Goal: Navigation & Orientation: Find specific page/section

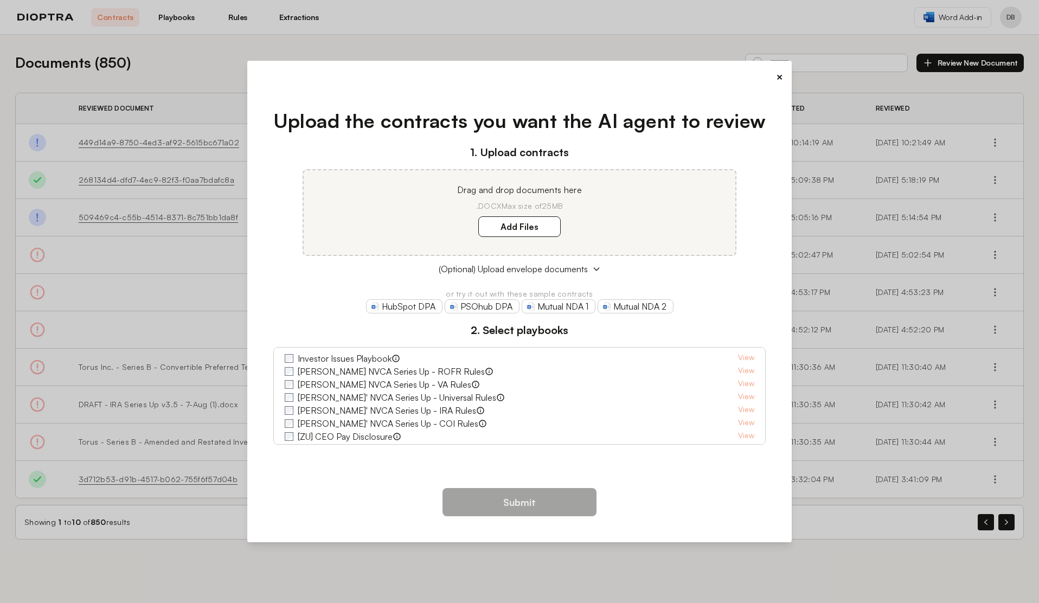
click at [776, 78] on button "×" at bounding box center [779, 76] width 7 height 15
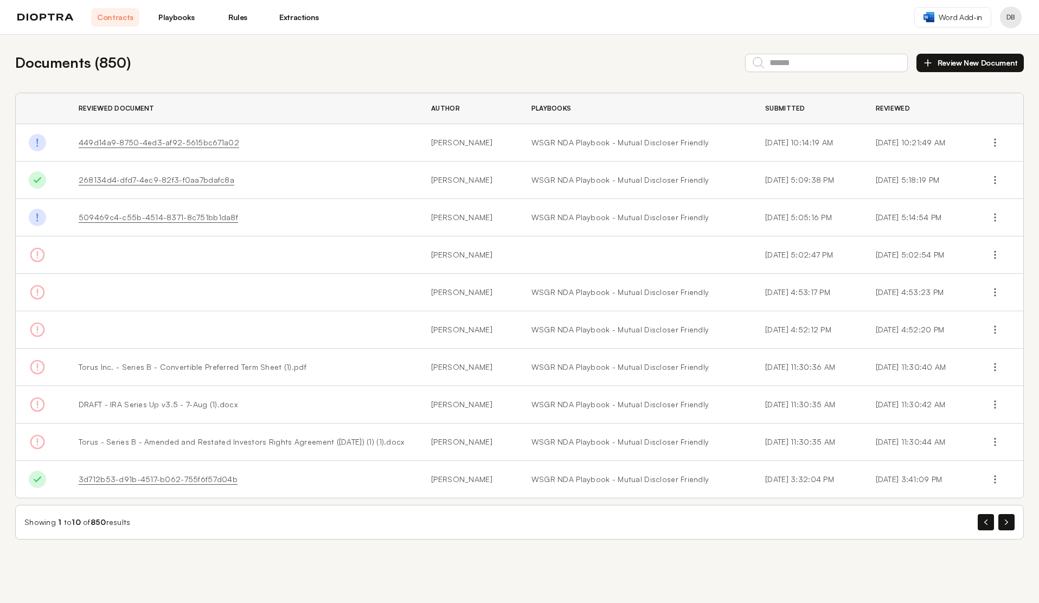
click at [1012, 25] on button "Profile menu" at bounding box center [1011, 18] width 22 height 22
drag, startPoint x: 594, startPoint y: 44, endPoint x: 588, endPoint y: 45, distance: 6.5
click at [590, 44] on div "Documents ( 850 ) Review New Document Reviewed Document Author Playbooks Submit…" at bounding box center [519, 296] width 1039 height 522
click at [284, 18] on link "Extractions" at bounding box center [299, 17] width 48 height 18
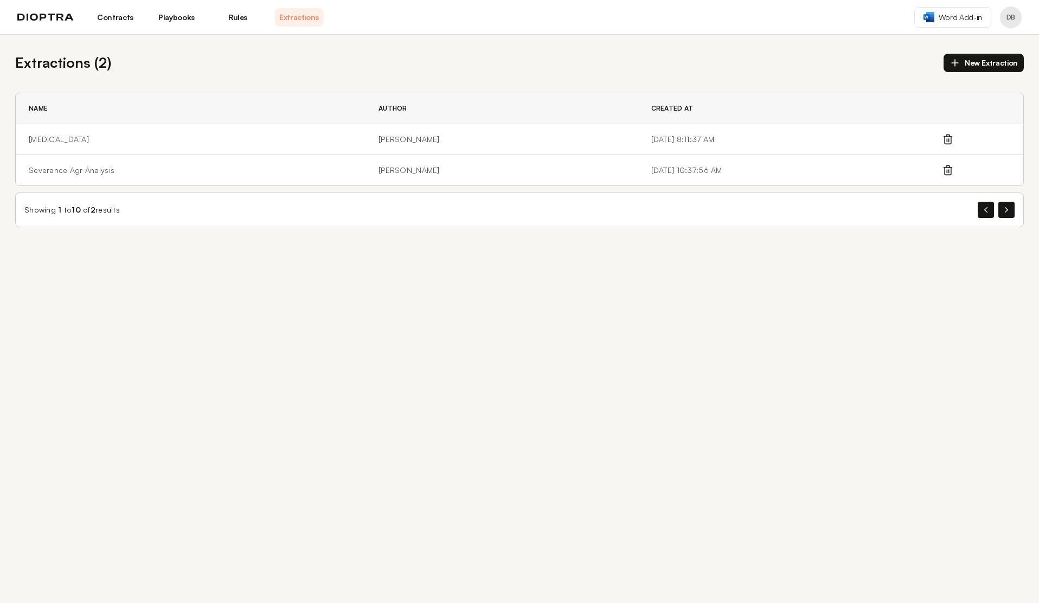
click at [248, 18] on link "Rules" at bounding box center [238, 17] width 48 height 18
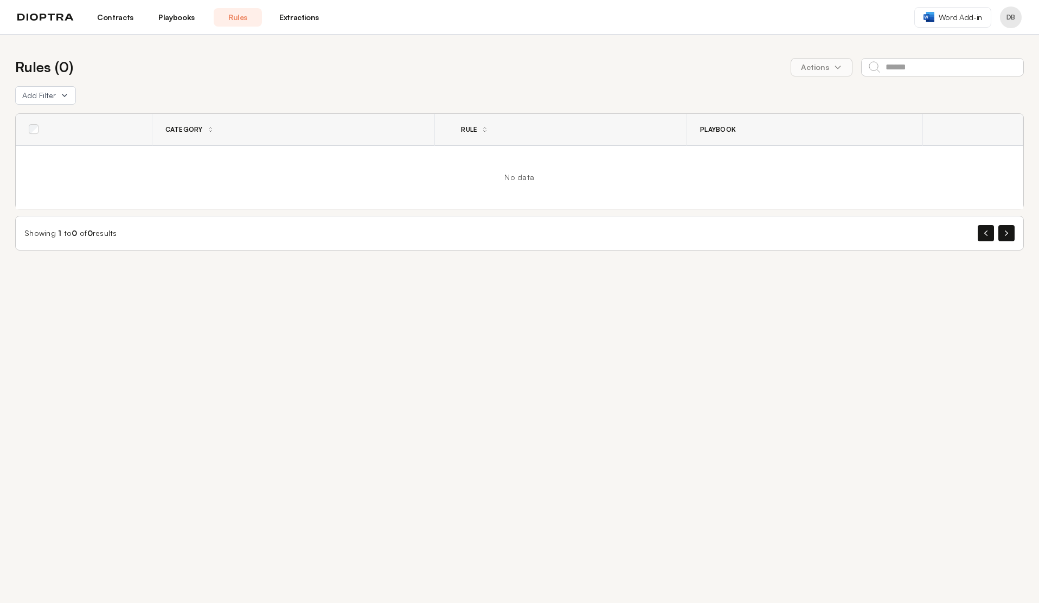
click at [114, 24] on link "Contracts" at bounding box center [115, 17] width 48 height 18
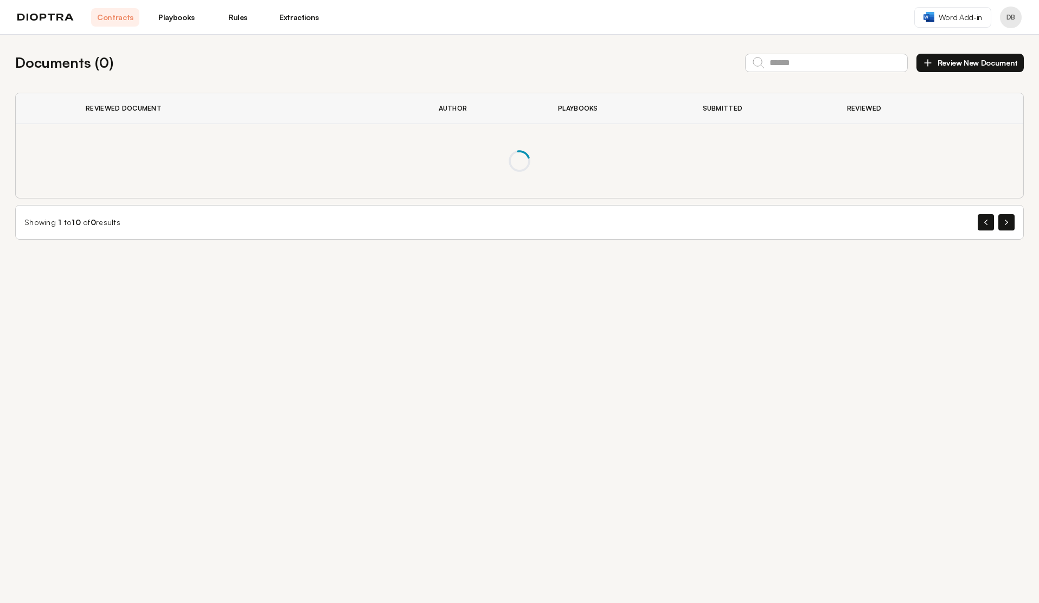
click at [54, 17] on img at bounding box center [45, 18] width 56 height 8
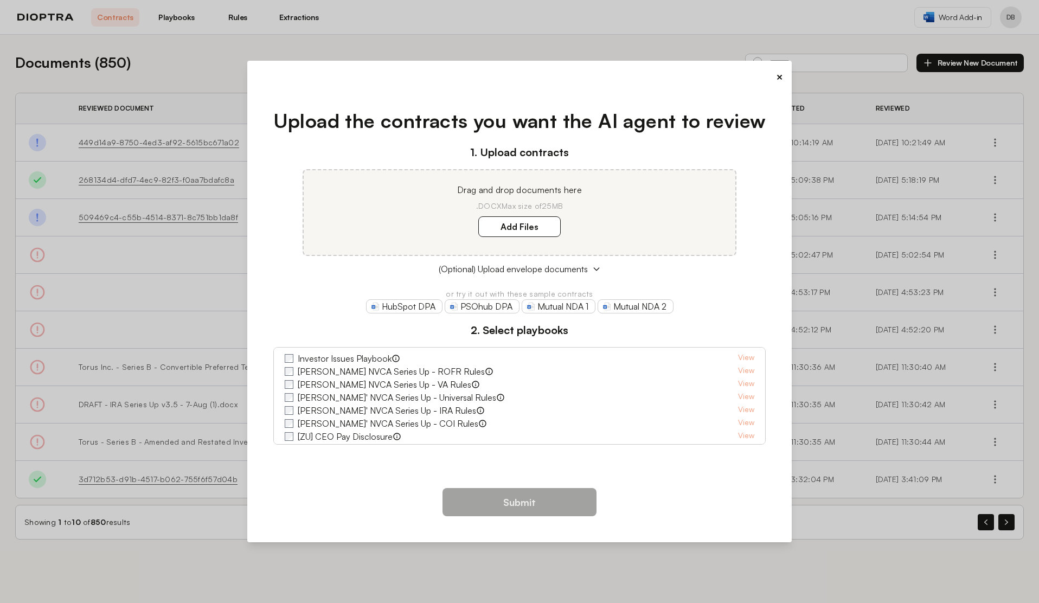
click at [776, 74] on button "×" at bounding box center [779, 76] width 7 height 15
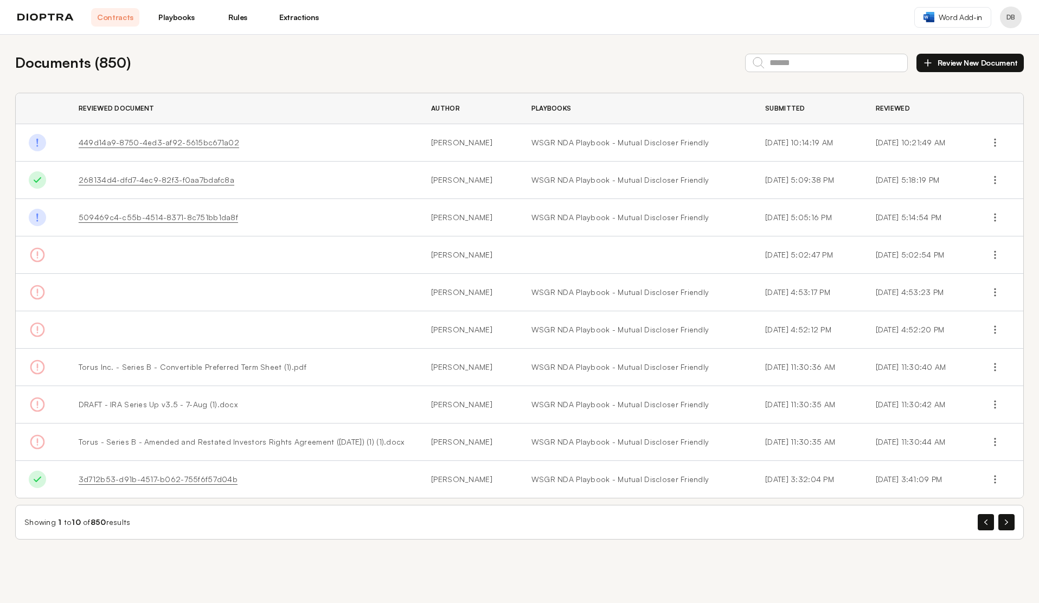
click at [1012, 21] on button "Profile menu" at bounding box center [1011, 18] width 22 height 22
click at [962, 42] on button "Profile" at bounding box center [970, 45] width 103 height 20
